Goal: Task Accomplishment & Management: Complete application form

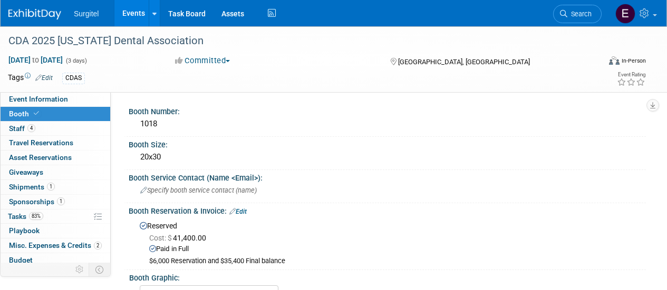
click at [139, 14] on link "Events" at bounding box center [133, 13] width 38 height 26
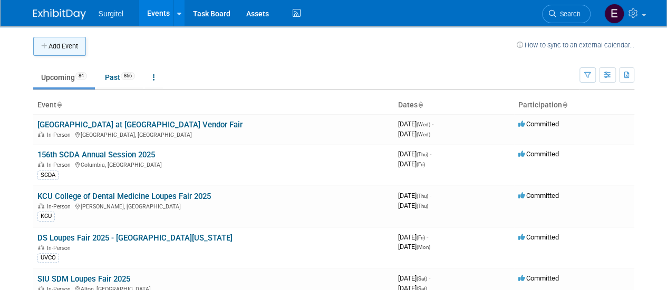
click at [60, 47] on button "Add Event" at bounding box center [59, 46] width 53 height 19
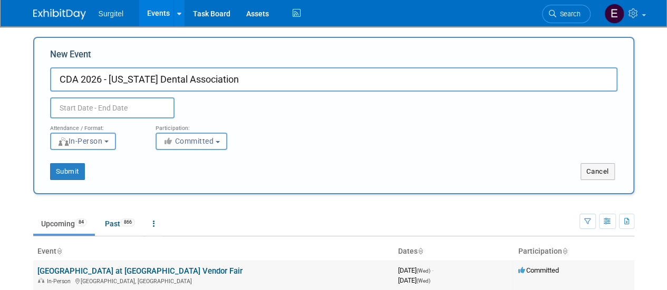
type input "CDA 2026 - California Dental Association"
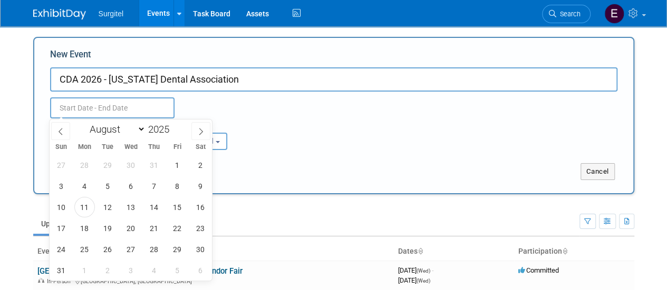
click at [120, 116] on input "text" at bounding box center [112, 108] width 124 height 21
click at [121, 132] on select "January February March April May June July August September October November De…" at bounding box center [115, 129] width 61 height 13
select select "4"
click at [85, 123] on select "January February March April May June July August September October November De…" at bounding box center [115, 129] width 61 height 13
click at [173, 126] on span at bounding box center [173, 126] width 7 height 6
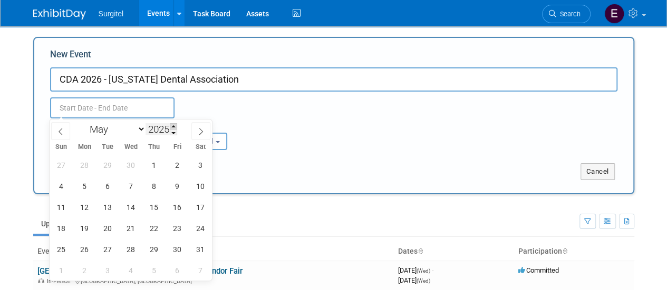
type input "2026"
click at [152, 202] on span "14" at bounding box center [154, 207] width 21 height 21
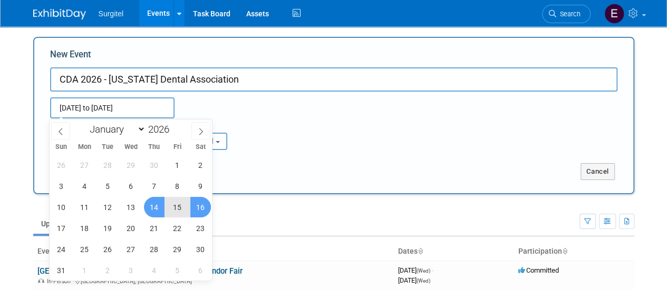
click at [195, 210] on span "16" at bounding box center [200, 207] width 21 height 21
type input "May 14, 2026 to May 16, 2026"
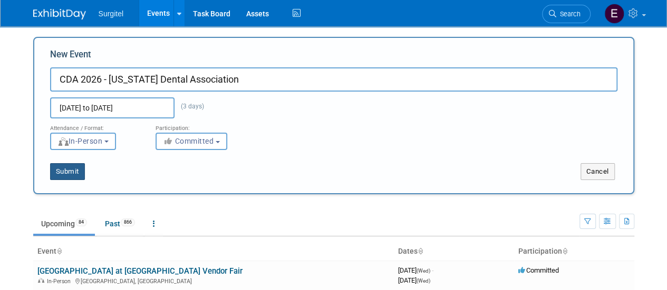
click at [63, 173] on button "Submit" at bounding box center [67, 171] width 35 height 17
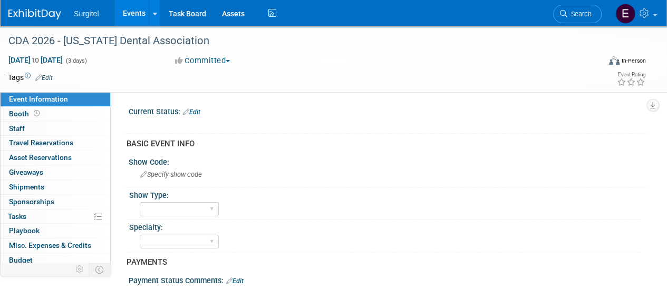
click at [52, 75] on link "Edit" at bounding box center [43, 77] width 17 height 7
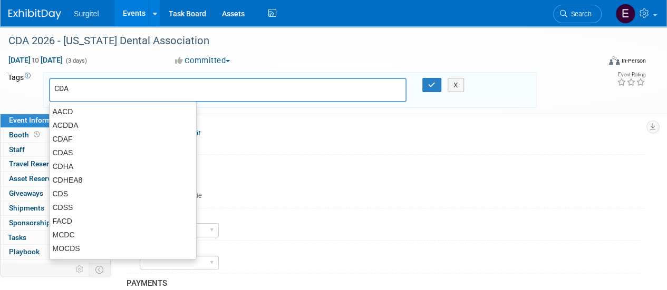
type input "CDAS"
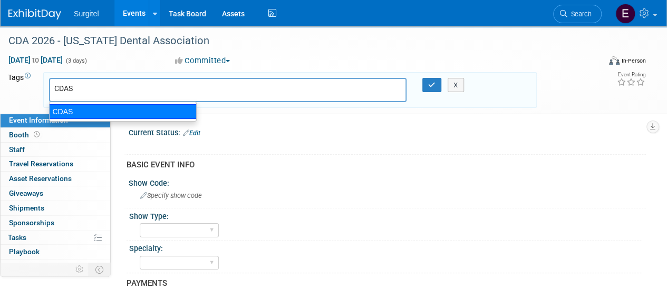
click at [73, 112] on div "CDAS" at bounding box center [123, 111] width 148 height 15
type input "CDAS"
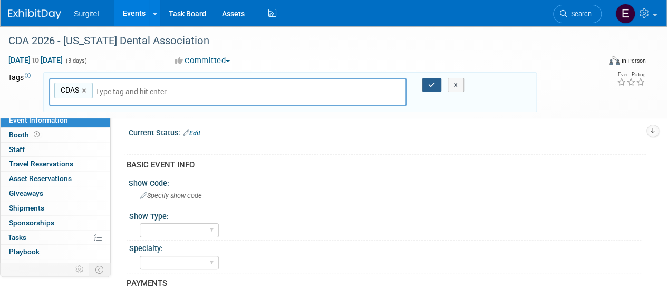
click at [435, 87] on icon "button" at bounding box center [431, 85] width 7 height 7
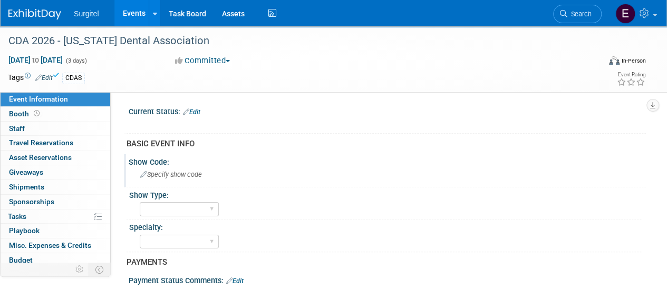
click at [181, 174] on span "Specify show code" at bounding box center [171, 175] width 62 height 8
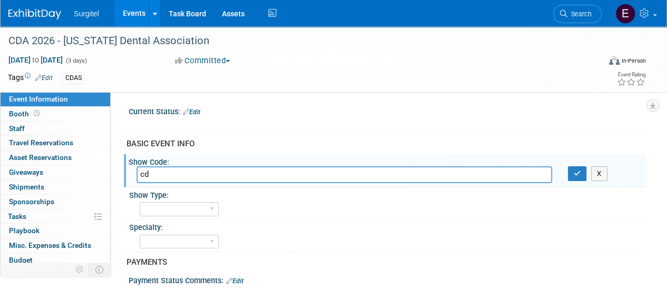
type input "c"
type input "CDAS"
click at [581, 171] on button "button" at bounding box center [577, 174] width 19 height 15
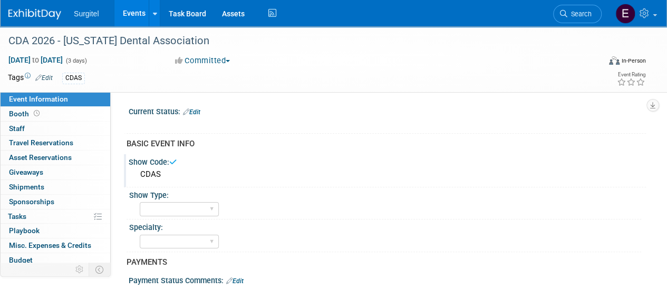
click at [195, 109] on link "Edit" at bounding box center [191, 112] width 17 height 7
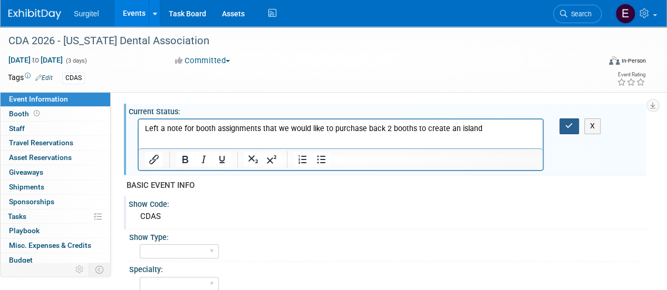
click at [570, 131] on button "button" at bounding box center [569, 126] width 20 height 15
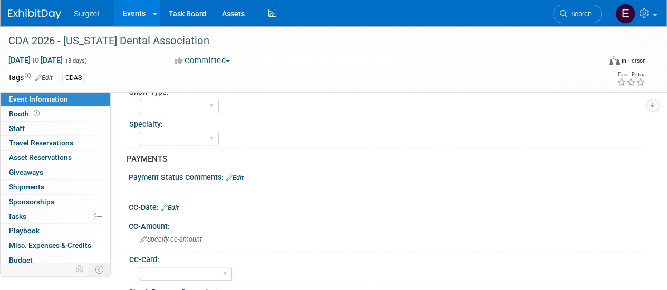
scroll to position [121, 0]
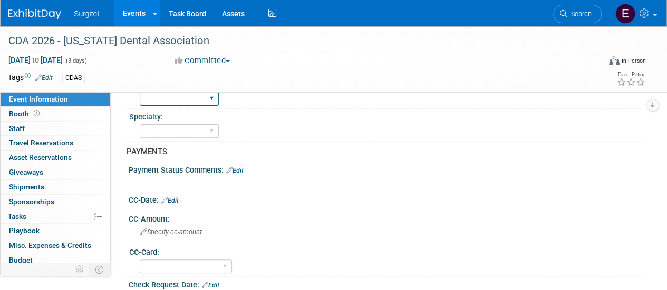
click at [197, 100] on select "School Show Trade Show Wet Lab CE Course Lunch and Learn" at bounding box center [179, 99] width 79 height 14
select select "Trade Show"
click at [140, 92] on select "School Show Trade Show Wet Lab CE Course Lunch and Learn" at bounding box center [179, 99] width 79 height 14
drag, startPoint x: 198, startPoint y: 132, endPoint x: 189, endPoint y: 132, distance: 9.0
click at [189, 132] on select "Dental Hygiene Medical Veterinarian Other" at bounding box center [179, 131] width 79 height 14
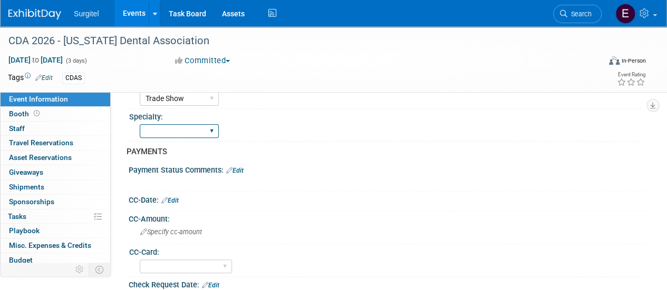
select select "Dental"
click at [140, 124] on select "Dental Hygiene Medical Veterinarian Other" at bounding box center [179, 131] width 79 height 14
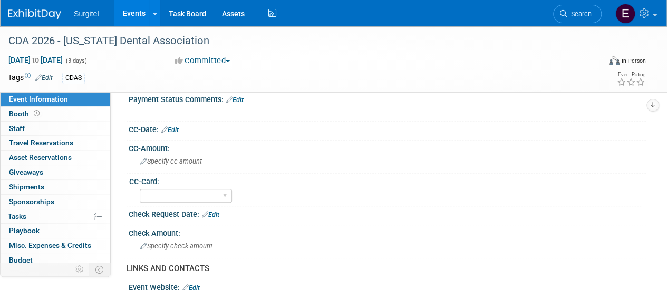
scroll to position [190, 0]
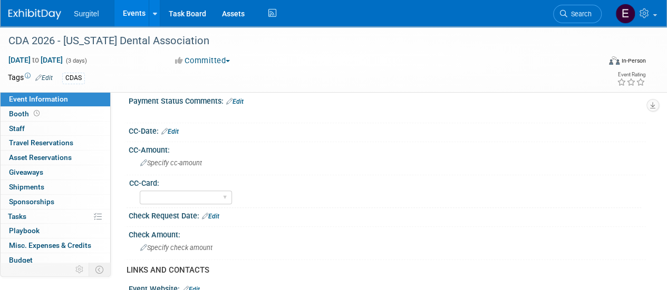
click at [179, 128] on link "Edit" at bounding box center [169, 131] width 17 height 7
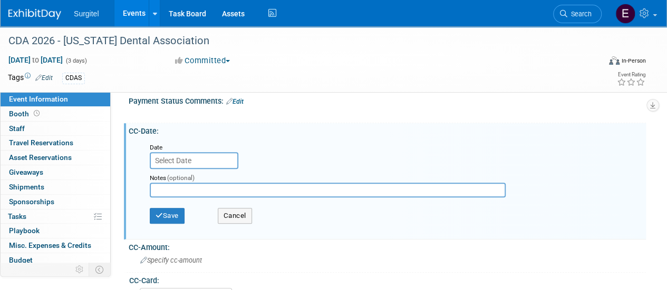
click at [190, 159] on input "text" at bounding box center [194, 160] width 89 height 17
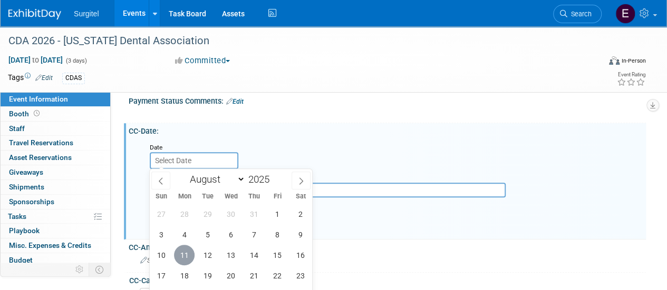
click at [190, 250] on span "11" at bounding box center [184, 255] width 21 height 21
type input "Aug 11, 2025"
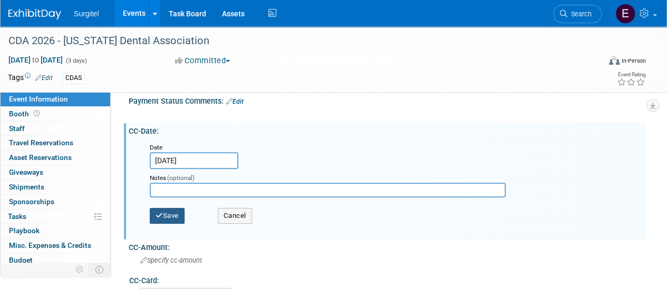
click at [168, 213] on button "Save" at bounding box center [167, 216] width 35 height 16
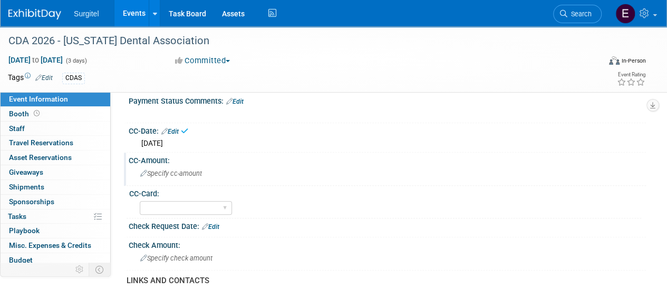
click at [183, 175] on span "Specify cc-amount" at bounding box center [171, 174] width 62 height 8
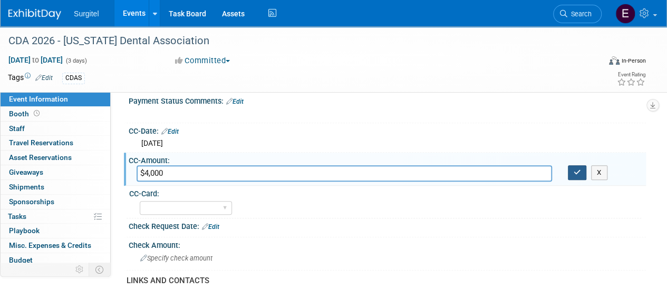
type input "$4,000"
click at [578, 175] on button "button" at bounding box center [577, 173] width 19 height 15
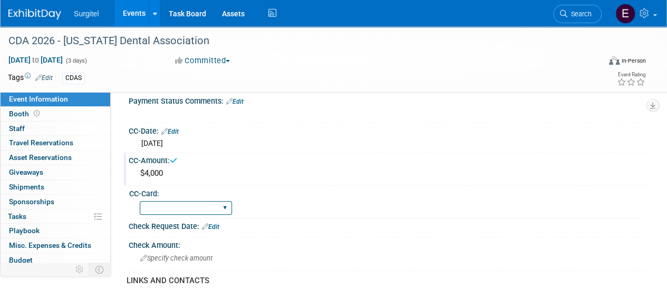
click at [210, 203] on select "Rewards - 12003 SkyMiles - 93008 Visa - 1925 Business Cash - 7359" at bounding box center [186, 208] width 92 height 14
select select "SkyMiles - 93008"
click at [140, 201] on select "Rewards - 12003 SkyMiles - 93008 Visa - 1925 Business Cash - 7359" at bounding box center [186, 208] width 92 height 14
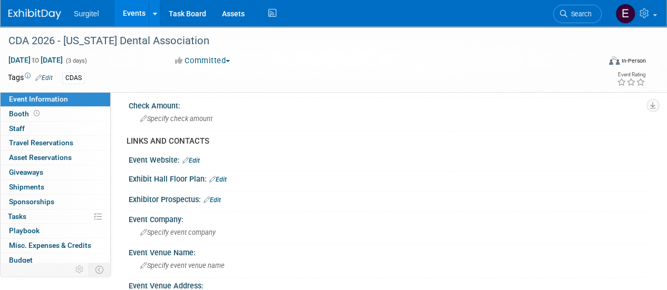
scroll to position [342, 0]
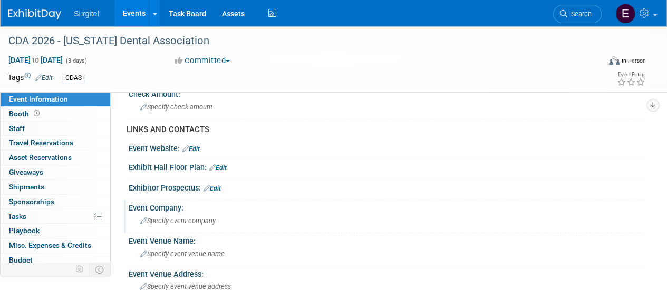
click at [236, 215] on div "Specify event company" at bounding box center [387, 221] width 501 height 16
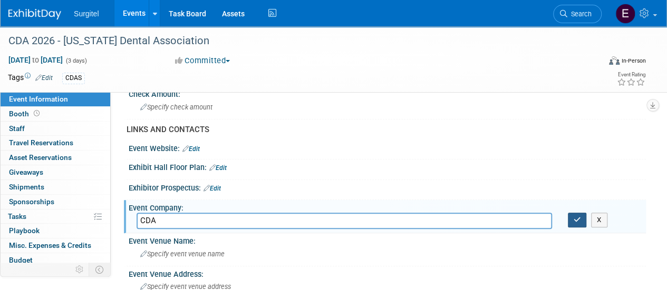
type input "CDA"
click at [569, 218] on button "button" at bounding box center [577, 220] width 19 height 15
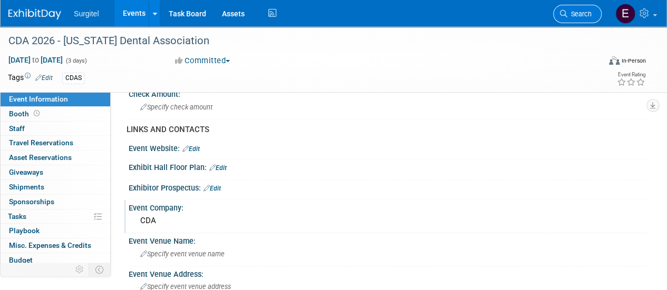
click at [579, 14] on span "Search" at bounding box center [579, 14] width 24 height 8
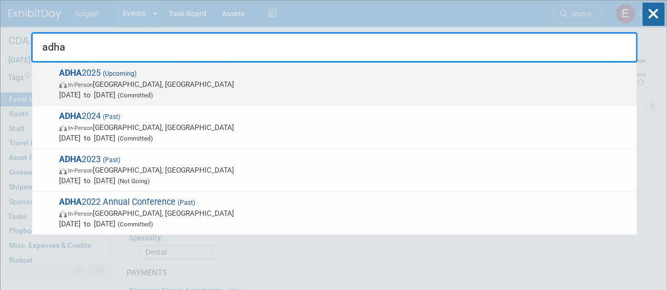
type input "adha"
click at [366, 82] on span "In-Person Long Beach, CA" at bounding box center [345, 84] width 572 height 11
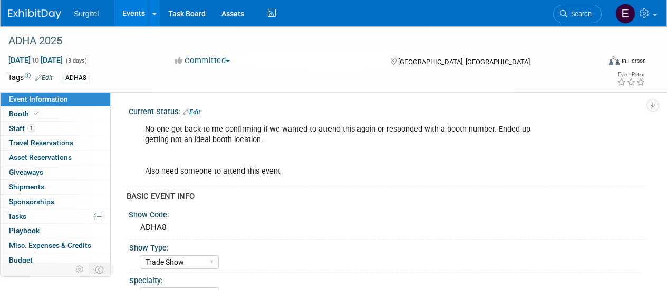
select select "Trade Show"
select select "Hygiene"
select select "SkyMiles - 93008"
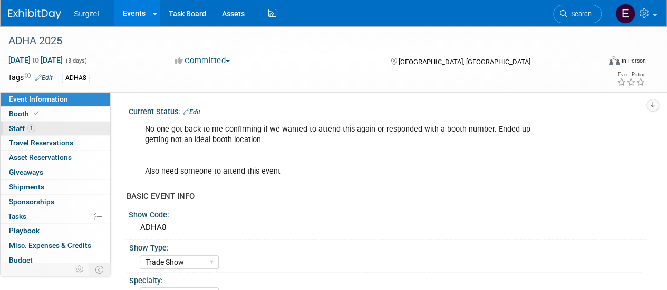
click at [37, 127] on link "1 Staff 1" at bounding box center [56, 129] width 110 height 14
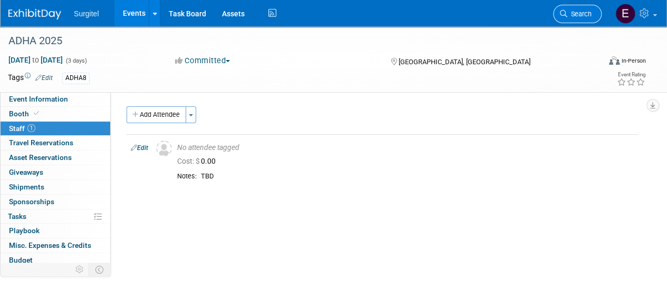
click at [565, 17] on icon at bounding box center [563, 13] width 7 height 7
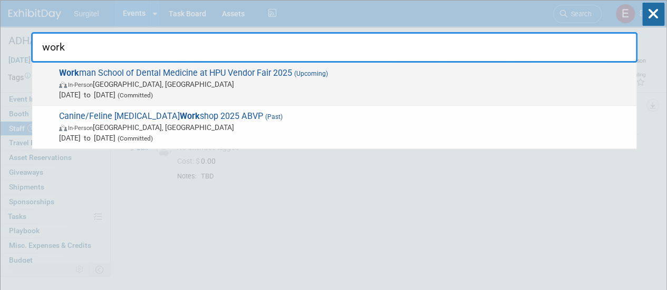
type input "work"
click at [335, 93] on span "Sep 12, 2025 to Sep 12, 2025 (Committed)" at bounding box center [345, 95] width 572 height 11
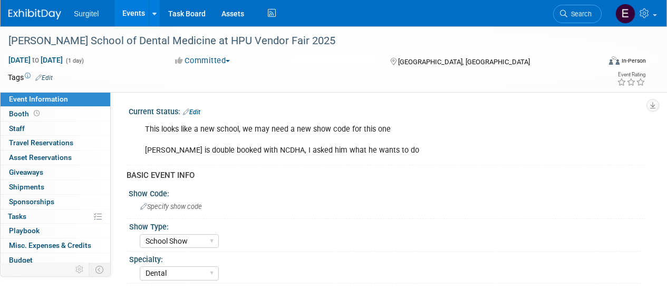
select select "School Show"
select select "Dental"
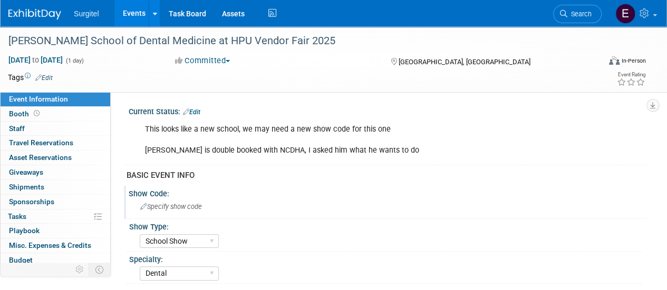
click at [205, 202] on div "Specify show code" at bounding box center [387, 207] width 501 height 16
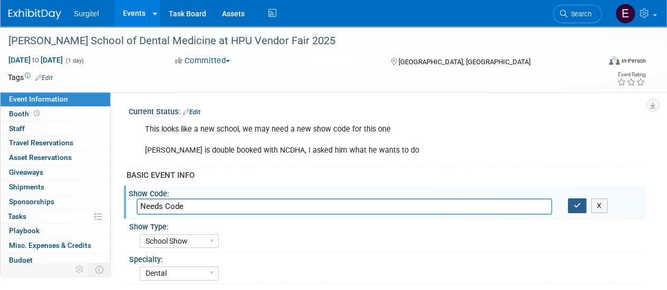
type input "Needs Code"
click at [579, 205] on icon "button" at bounding box center [577, 205] width 7 height 7
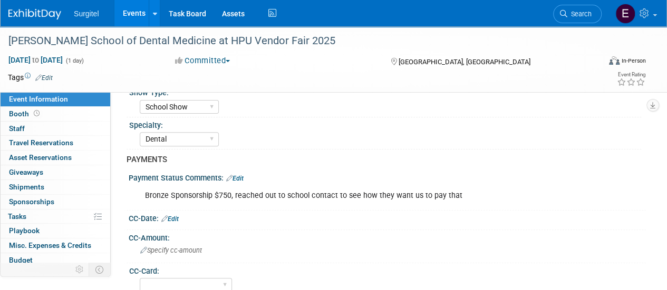
scroll to position [140, 0]
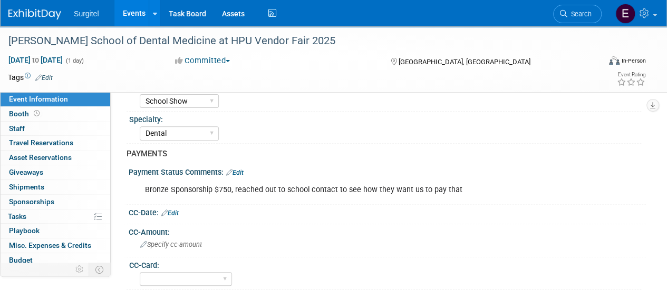
click at [240, 172] on link "Edit" at bounding box center [234, 172] width 17 height 7
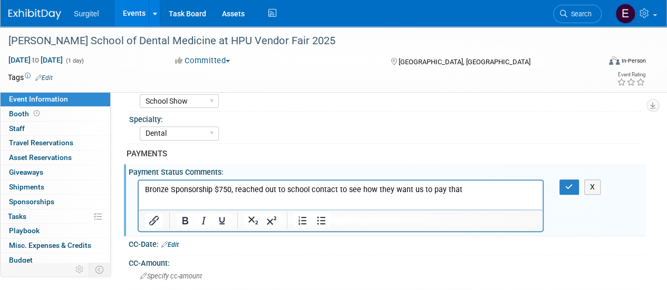
scroll to position [0, 0]
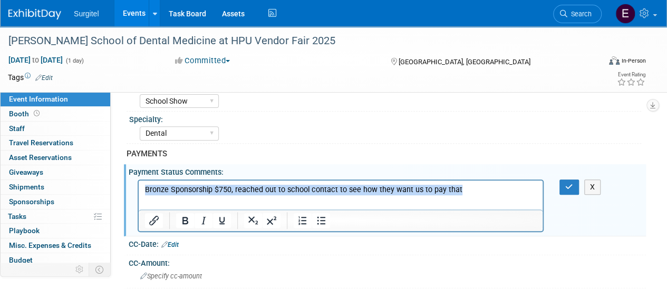
drag, startPoint x: 465, startPoint y: 191, endPoint x: 265, endPoint y: 359, distance: 261.1
click at [139, 181] on html "Bronze Sponsorship $750, reached out to school contact to see how they want us …" at bounding box center [341, 188] width 404 height 15
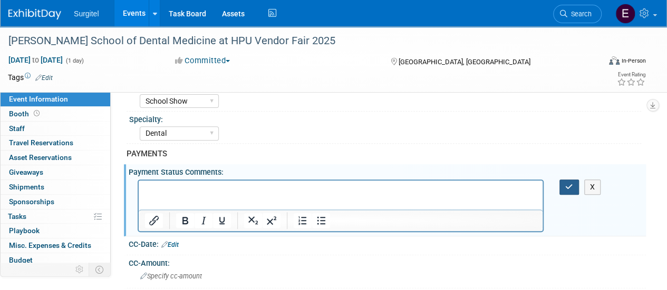
click at [563, 182] on button "button" at bounding box center [569, 187] width 20 height 15
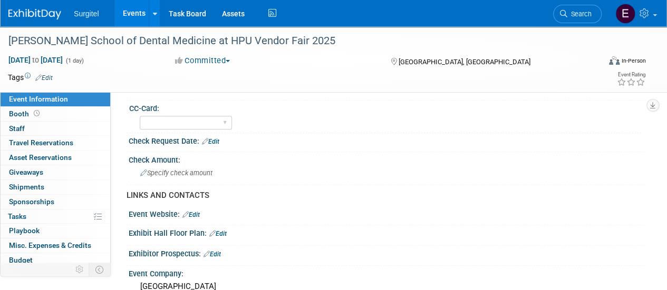
scroll to position [290, 0]
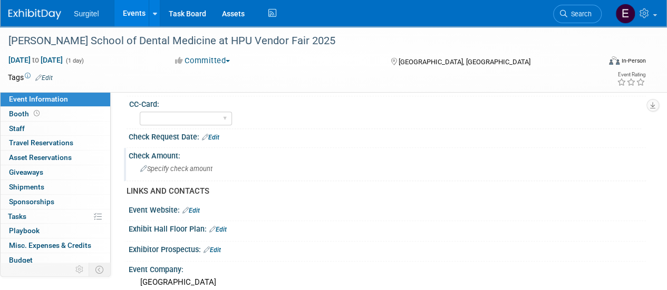
click at [195, 162] on div "Specify check amount" at bounding box center [387, 169] width 501 height 16
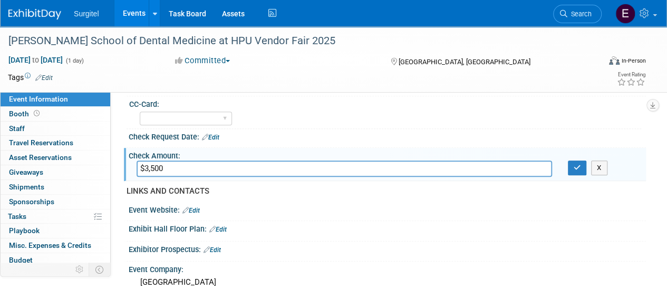
type input "$3,500"
click at [219, 134] on link "Edit" at bounding box center [210, 137] width 17 height 7
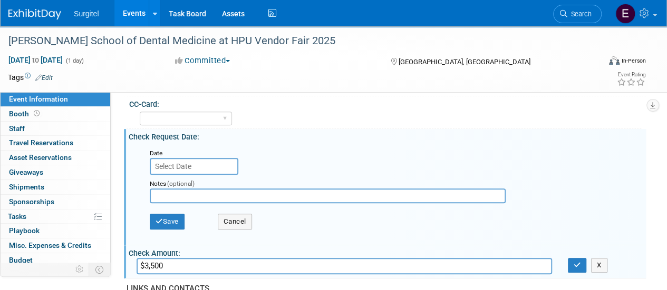
click at [191, 165] on input "text" at bounding box center [194, 166] width 89 height 17
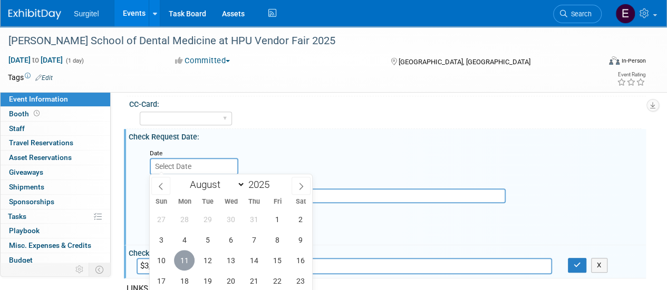
click at [187, 264] on span "11" at bounding box center [184, 260] width 21 height 21
type input "Aug 11, 2025"
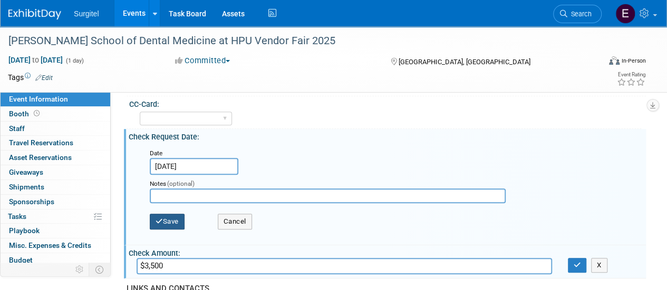
click at [166, 216] on button "Save" at bounding box center [167, 222] width 35 height 16
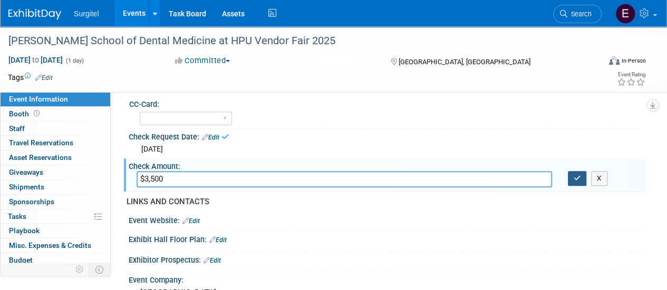
click at [569, 179] on button "button" at bounding box center [577, 178] width 19 height 15
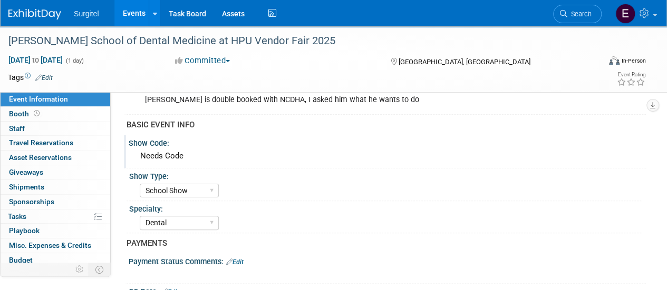
scroll to position [0, 0]
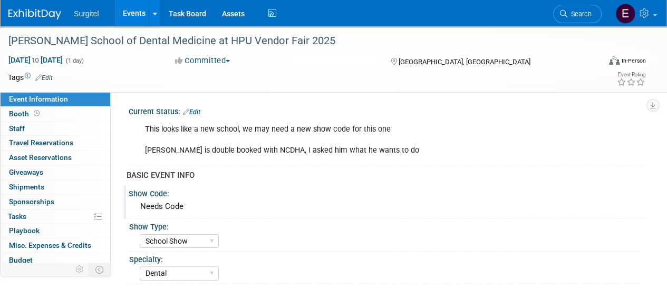
click at [137, 20] on link "Events" at bounding box center [133, 13] width 38 height 26
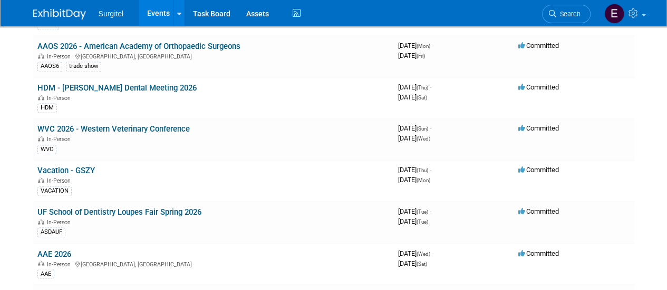
scroll to position [2786, 0]
